Goal: Find specific page/section: Find specific page/section

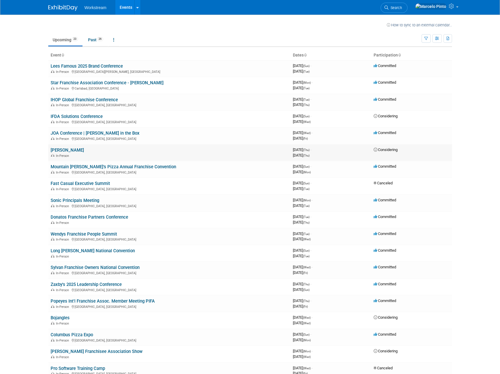
click at [84, 151] on link "[PERSON_NAME]" at bounding box center [67, 149] width 33 height 5
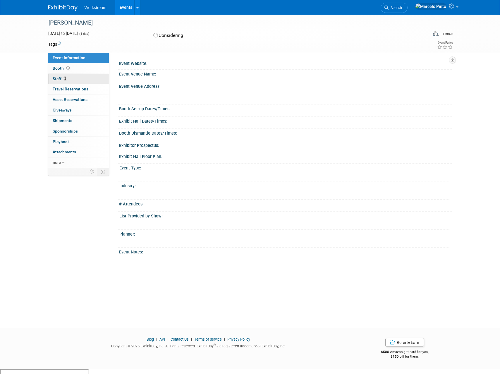
click at [80, 79] on link "2 Staff 2" at bounding box center [78, 79] width 61 height 10
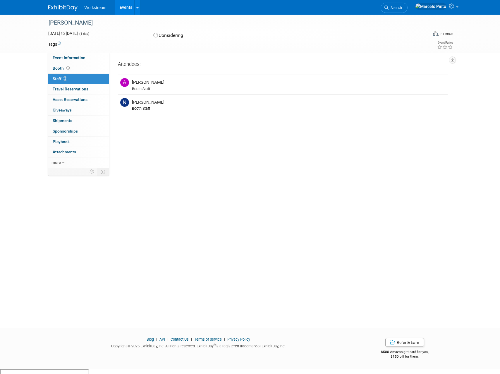
click at [221, 186] on div "FRANMAC Taco Bell Oct 2, 2025 to Oct 2, 2025 (1 day) Oct 2, 2025 to Oct 2, 2025…" at bounding box center [250, 166] width 500 height 303
